Goal: Task Accomplishment & Management: Manage account settings

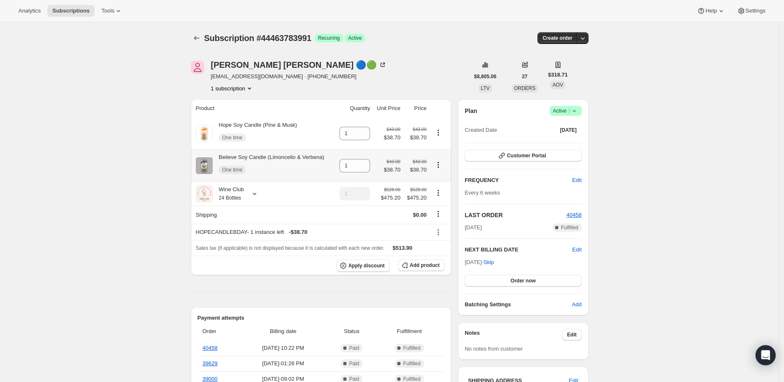
click at [439, 165] on icon "Product actions" at bounding box center [438, 164] width 1 height 1
click at [440, 180] on span "Remove" at bounding box center [435, 182] width 20 height 6
type input "0"
